Goal: Task Accomplishment & Management: Use online tool/utility

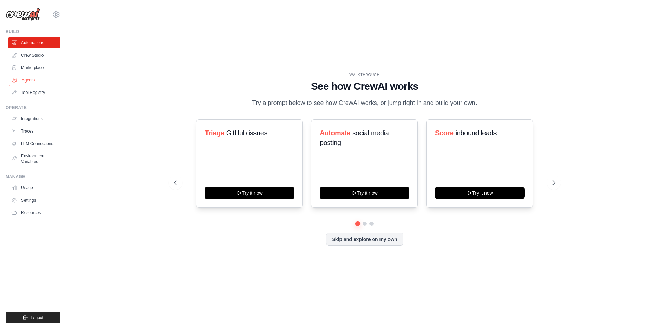
click at [33, 79] on link "Agents" at bounding box center [35, 80] width 52 height 11
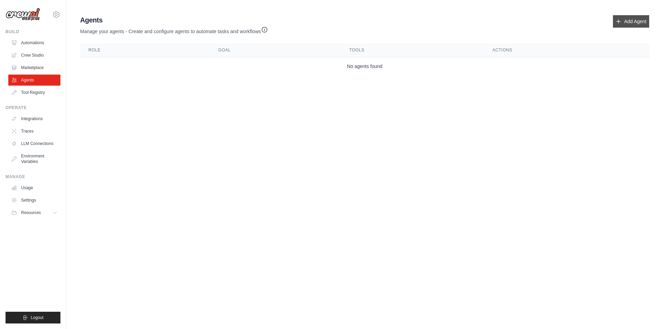
click at [640, 25] on link "Add Agent" at bounding box center [631, 21] width 36 height 12
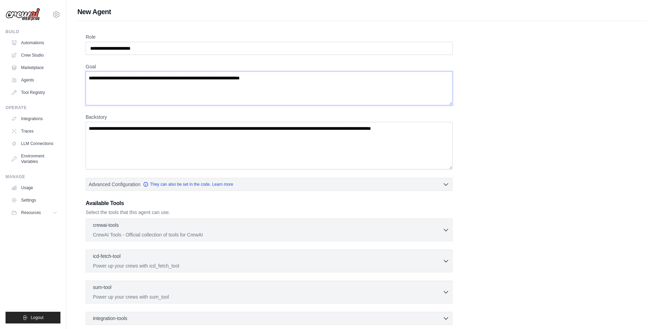
click at [132, 81] on textarea "Goal" at bounding box center [269, 88] width 367 height 34
click at [133, 126] on textarea "Backstory" at bounding box center [269, 146] width 367 height 48
click at [66, 138] on div "New Agent Role Goal [GEOGRAPHIC_DATA] Advanced Configuration They can also be s…" at bounding box center [361, 201] width 591 height 388
click at [30, 76] on link "Agents" at bounding box center [35, 80] width 52 height 11
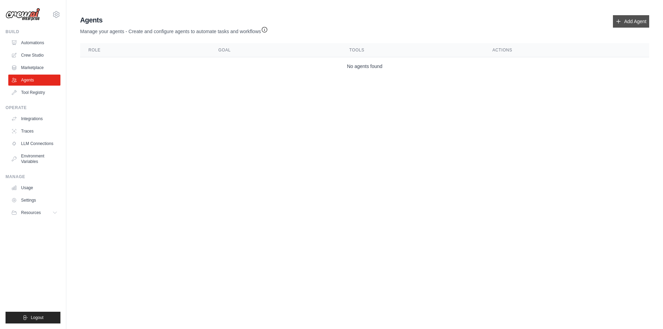
click at [629, 20] on link "Add Agent" at bounding box center [631, 21] width 36 height 12
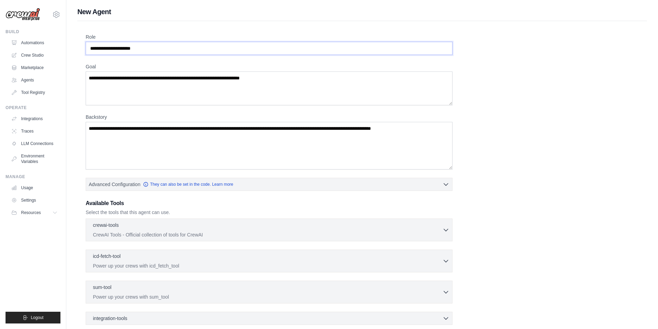
click at [153, 46] on input "Role" at bounding box center [269, 48] width 367 height 13
